Goal: Information Seeking & Learning: Learn about a topic

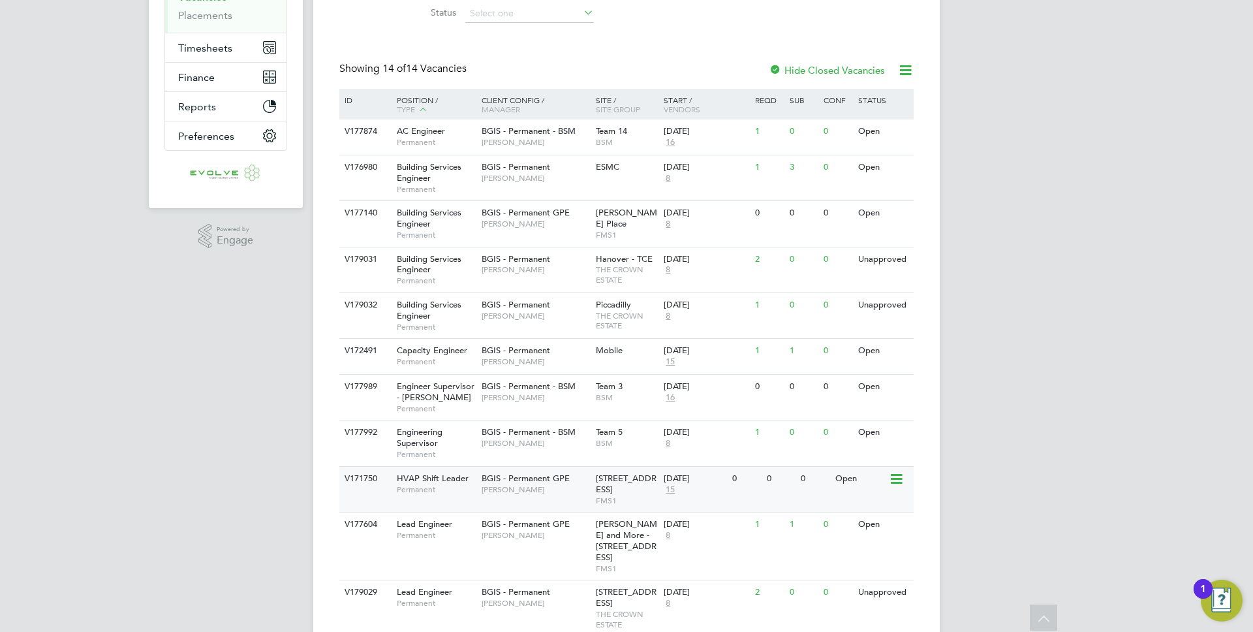
scroll to position [224, 0]
click at [527, 539] on div "BGIS - Permanent GPE [PERSON_NAME]" at bounding box center [535, 528] width 114 height 34
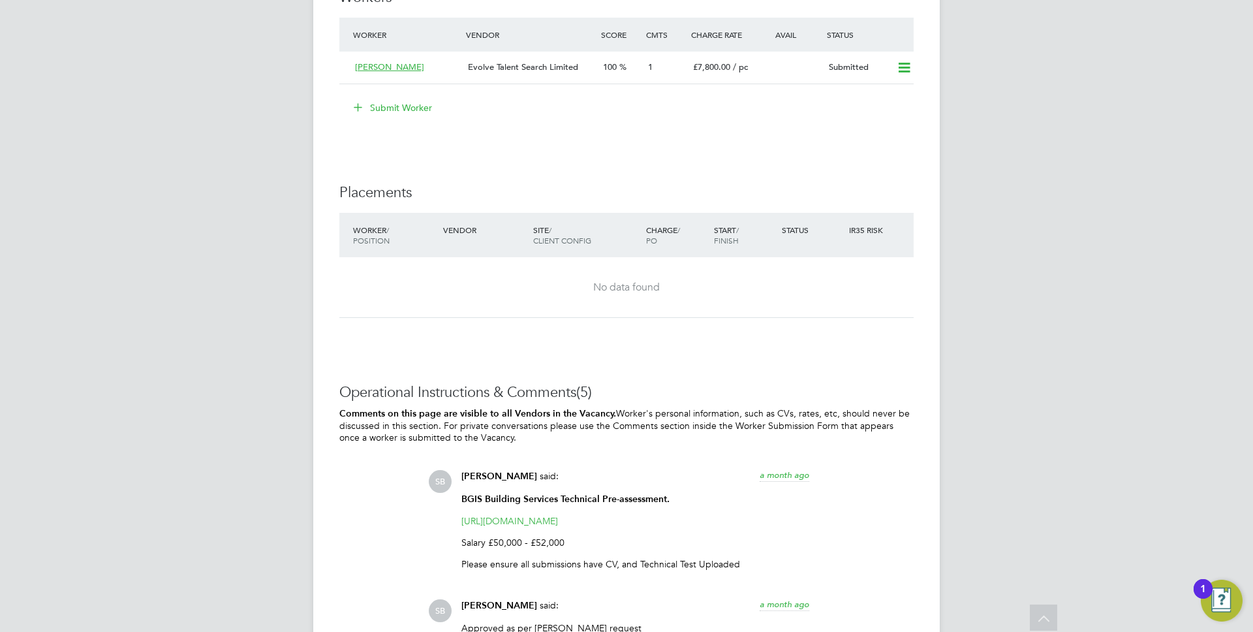
scroll to position [2003, 0]
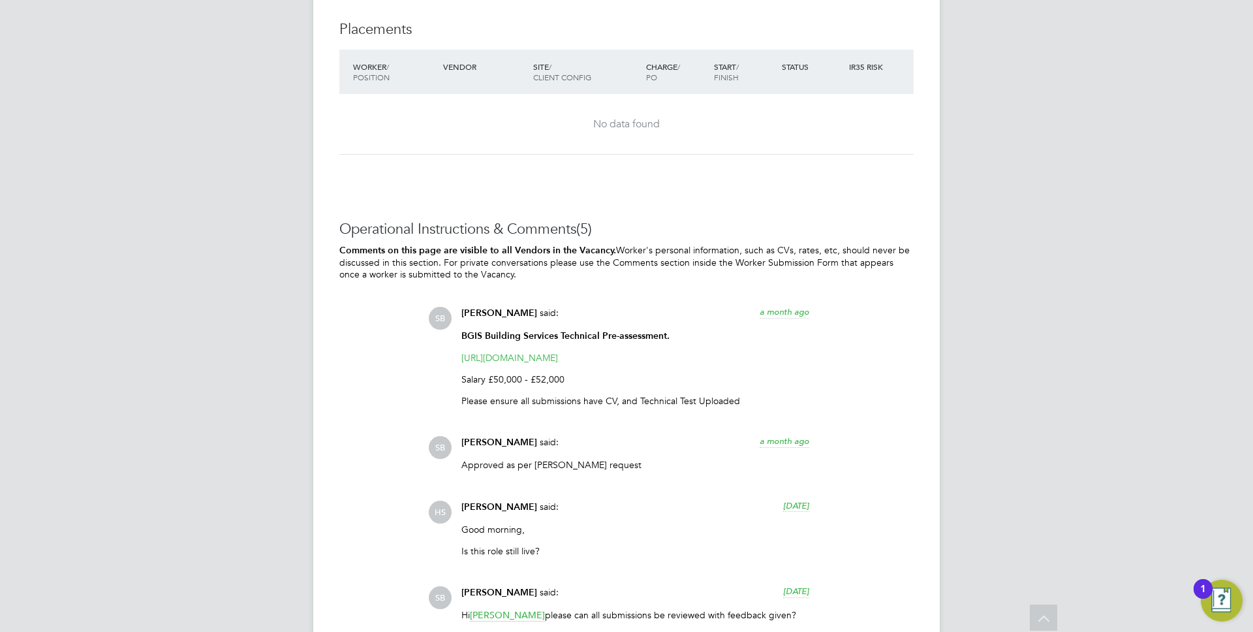
click at [511, 381] on p "Salary £50,000 - £52,000" at bounding box center [635, 379] width 348 height 12
click at [576, 417] on div "SB Sasha Baird said: a month ago BGIS Building Services Technical Pre-assessmen…" at bounding box center [671, 513] width 486 height 412
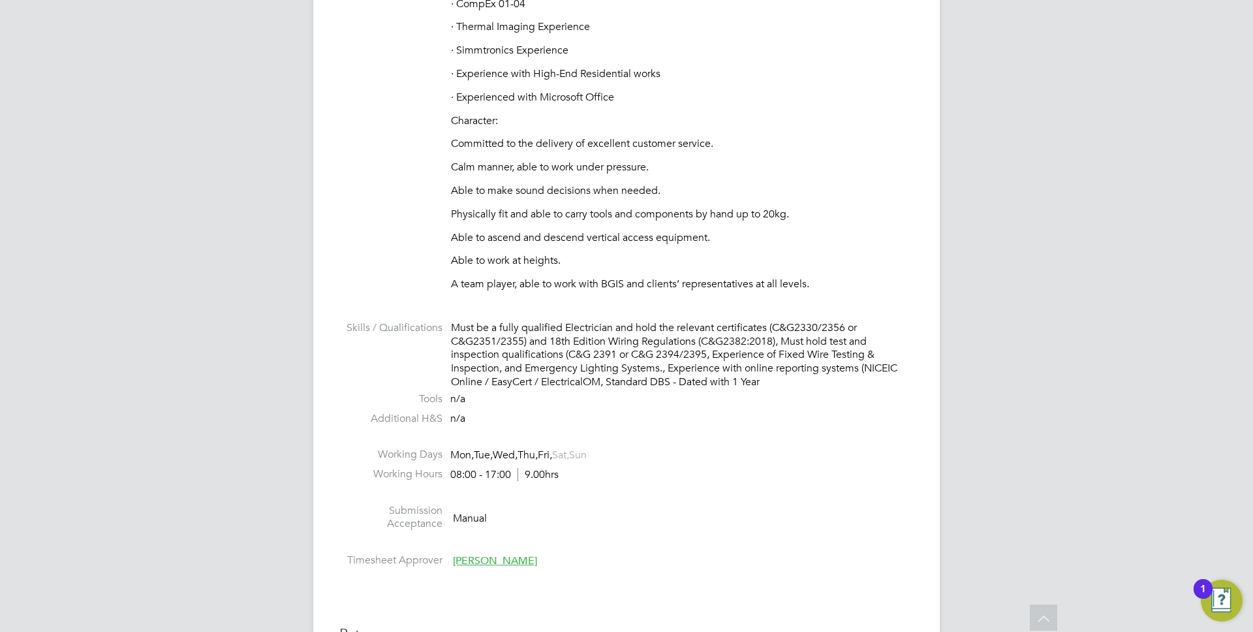
scroll to position [1037, 0]
click at [479, 479] on div "08:00 - 17:00 9.00hrs" at bounding box center [504, 476] width 108 height 14
click at [565, 486] on li "Working Hours 08:00 - 17:00 9.00hrs" at bounding box center [626, 479] width 574 height 20
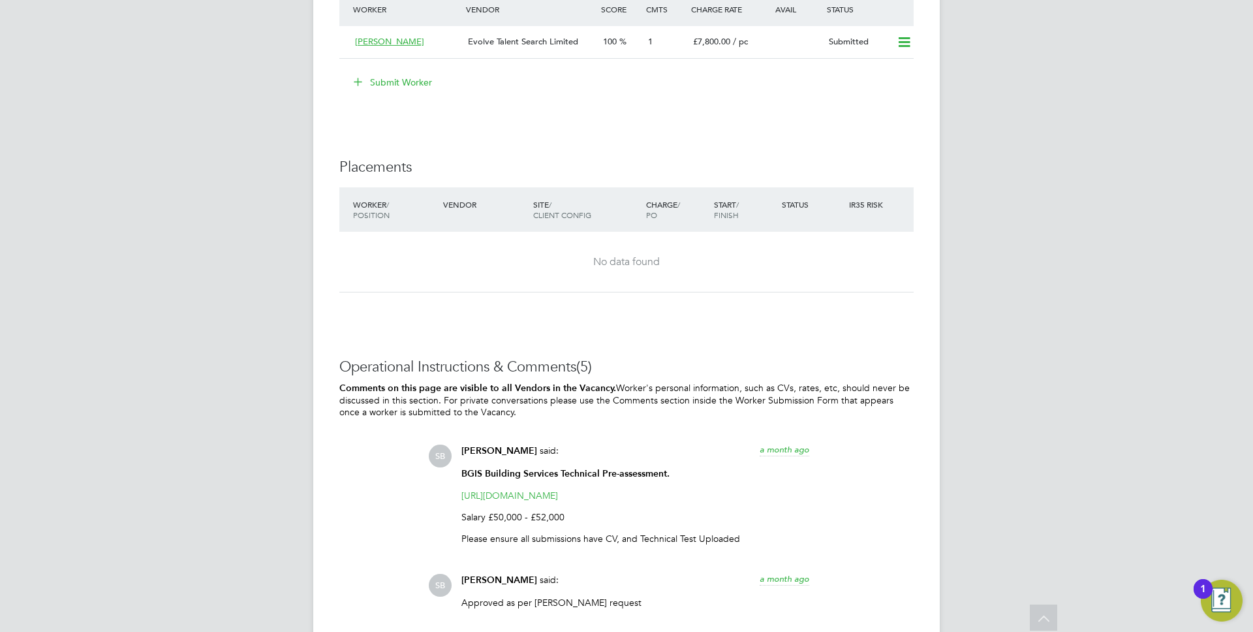
scroll to position [1937, 0]
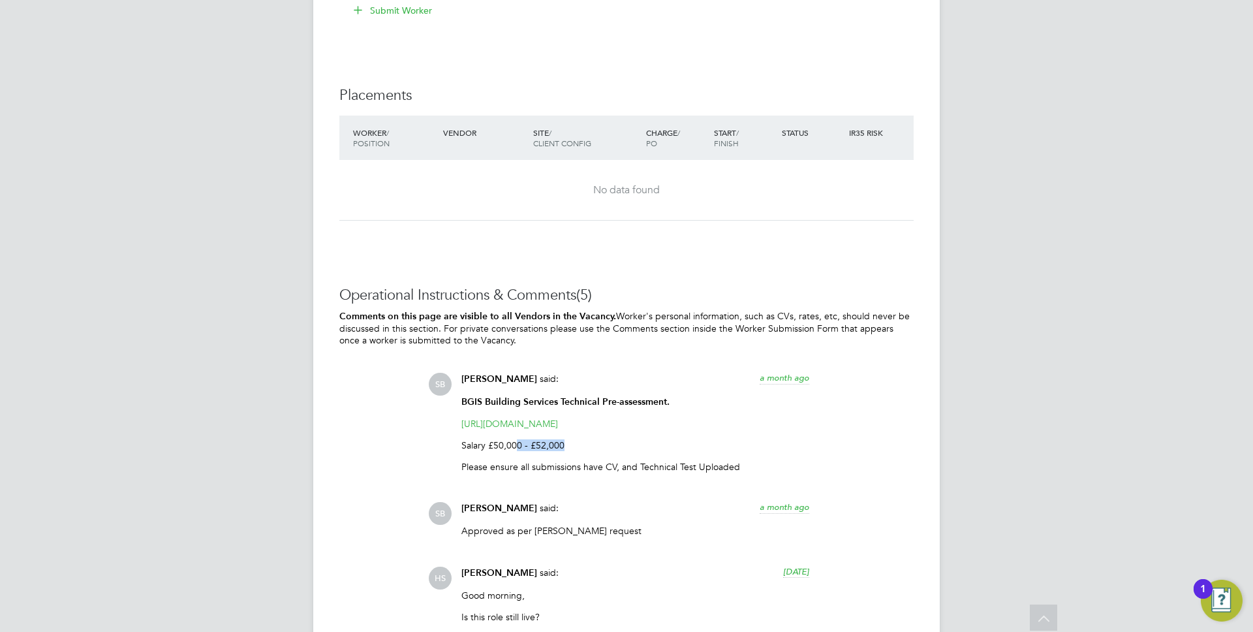
drag, startPoint x: 516, startPoint y: 446, endPoint x: 631, endPoint y: 450, distance: 115.0
click at [631, 450] on div "BGIS Building Services Technical Pre-assessment. https://www.testportal.net/tes…" at bounding box center [635, 439] width 348 height 87
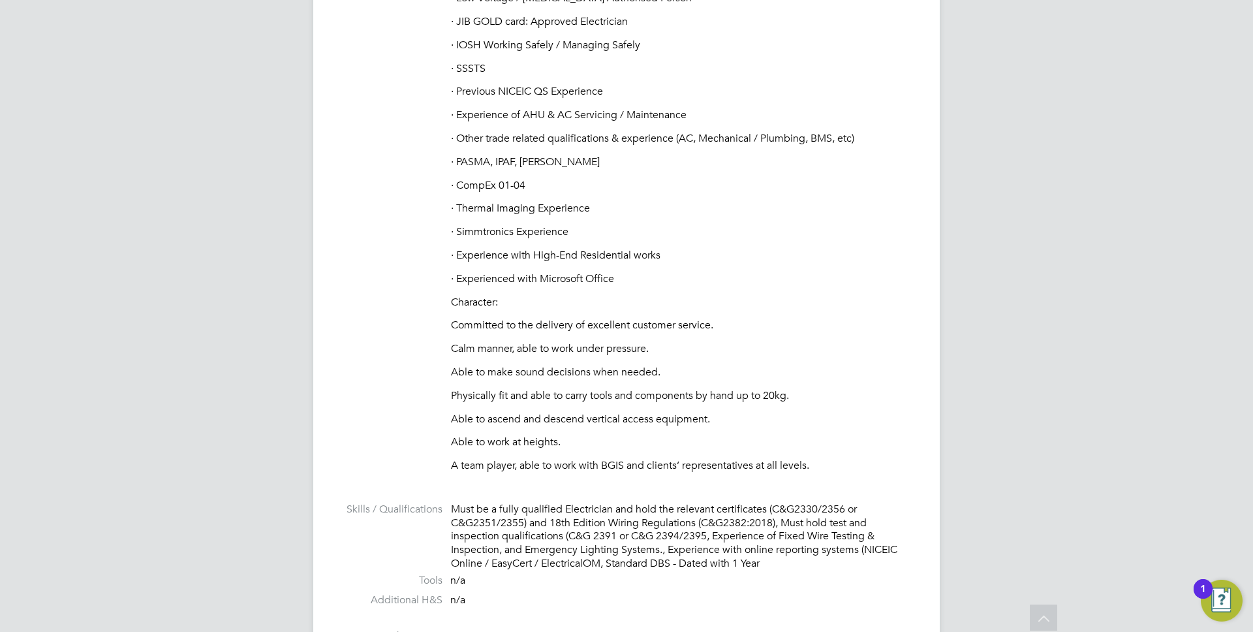
scroll to position [754, 0]
